Goal: Check status

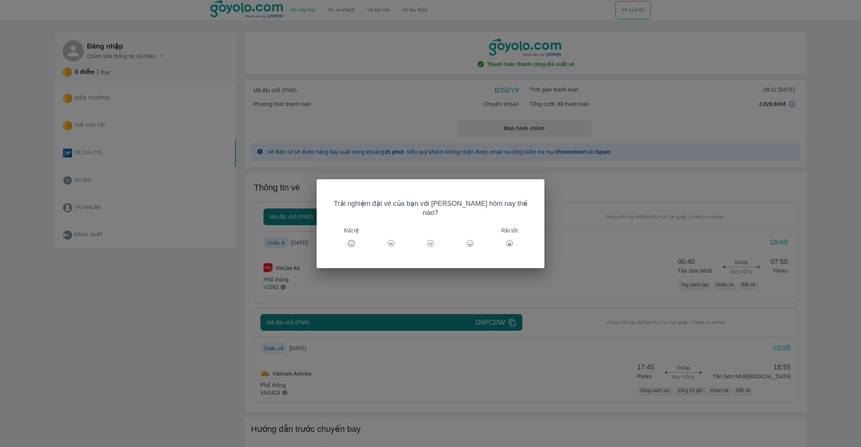
click at [588, 63] on div "Trải nghiệm đặt vé của bạn với [PERSON_NAME] hôm nay thế nào? Rất tệ Rất tốt" at bounding box center [430, 223] width 861 height 447
click at [516, 66] on div "Trải nghiệm đặt vé của bạn với Goyolo hôm nay thế nào? Rất tệ Rất tốt" at bounding box center [430, 223] width 861 height 447
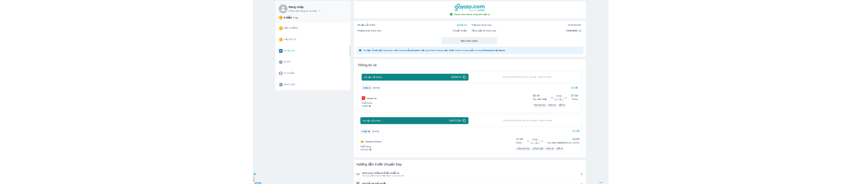
scroll to position [38, 0]
